Goal: Use online tool/utility

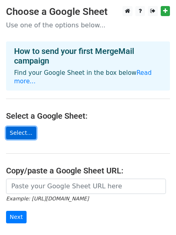
click at [30, 127] on link "Select..." at bounding box center [21, 133] width 30 height 12
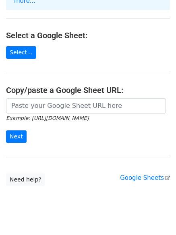
scroll to position [87, 0]
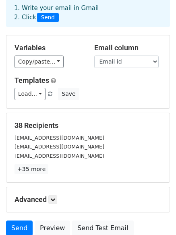
scroll to position [80, 0]
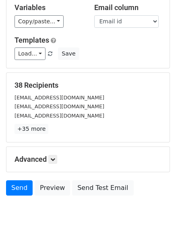
click at [32, 157] on h5 "Advanced" at bounding box center [87, 159] width 147 height 9
click at [55, 160] on icon at bounding box center [52, 159] width 5 height 5
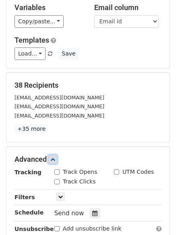
scroll to position [188, 0]
